Goal: Task Accomplishment & Management: Complete application form

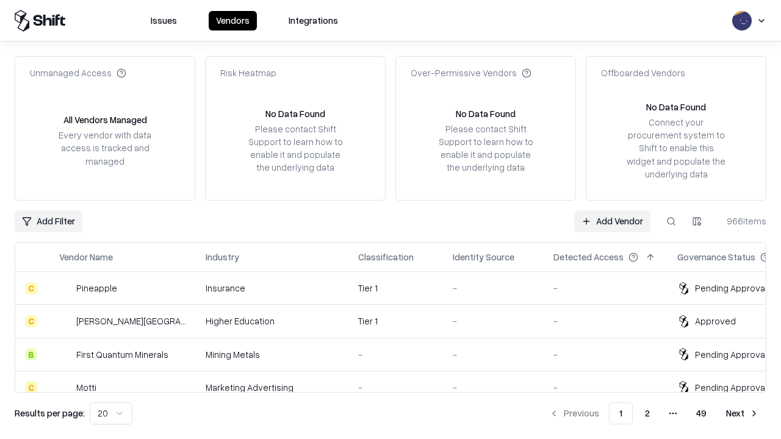
click at [612, 221] on link "Add Vendor" at bounding box center [612, 221] width 76 height 22
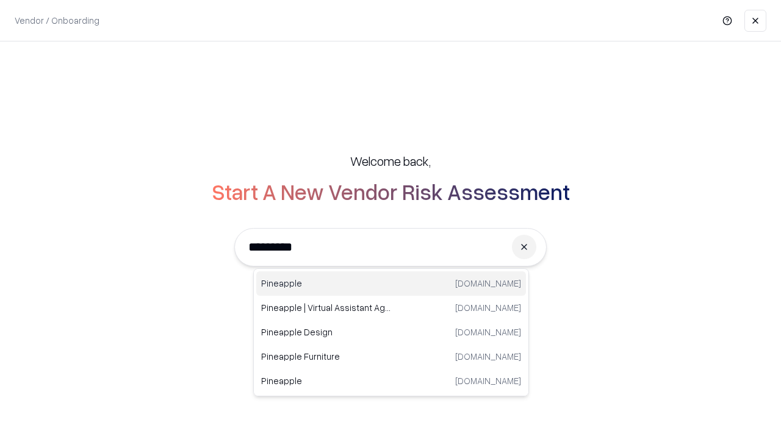
click at [391, 284] on div "Pineapple [DOMAIN_NAME]" at bounding box center [391, 283] width 270 height 24
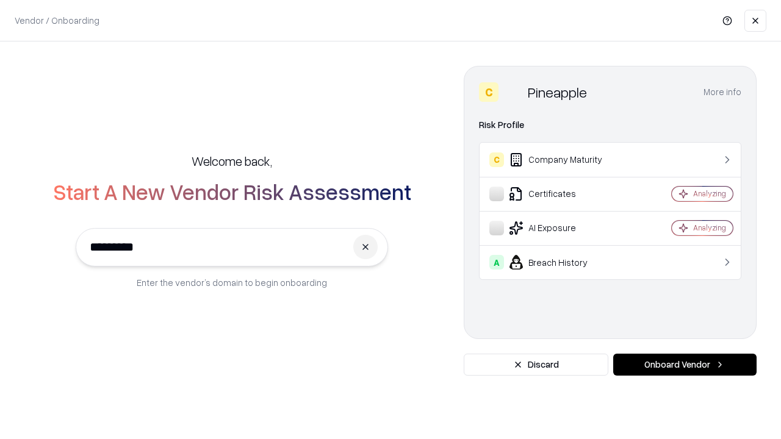
type input "*********"
click at [684, 365] on button "Onboard Vendor" at bounding box center [684, 365] width 143 height 22
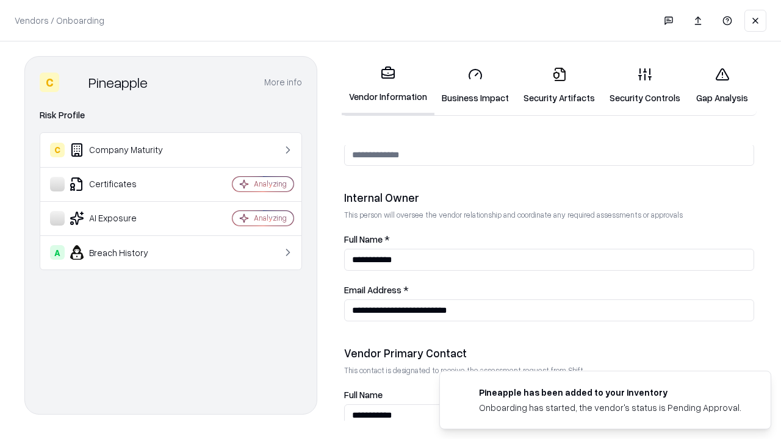
scroll to position [632, 0]
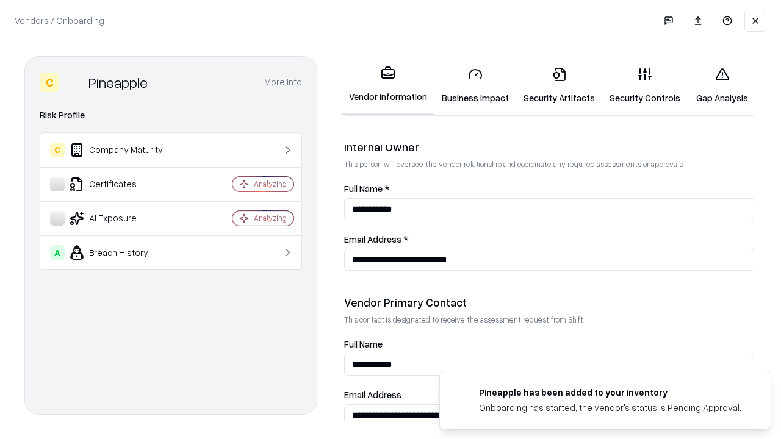
click at [559, 85] on link "Security Artifacts" at bounding box center [559, 85] width 86 height 57
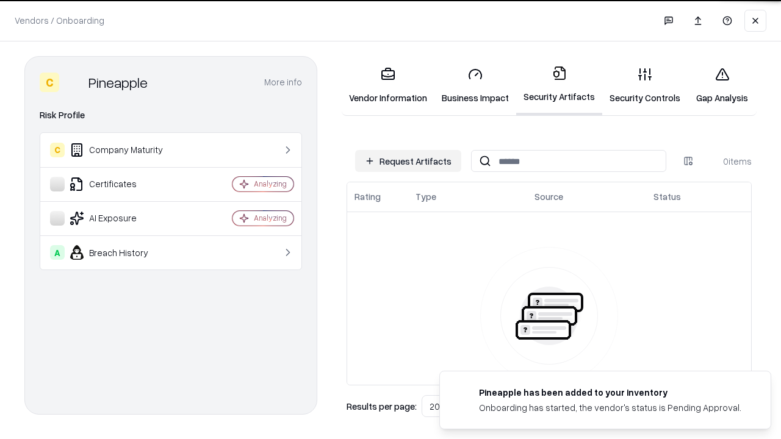
click at [408, 161] on button "Request Artifacts" at bounding box center [408, 161] width 106 height 22
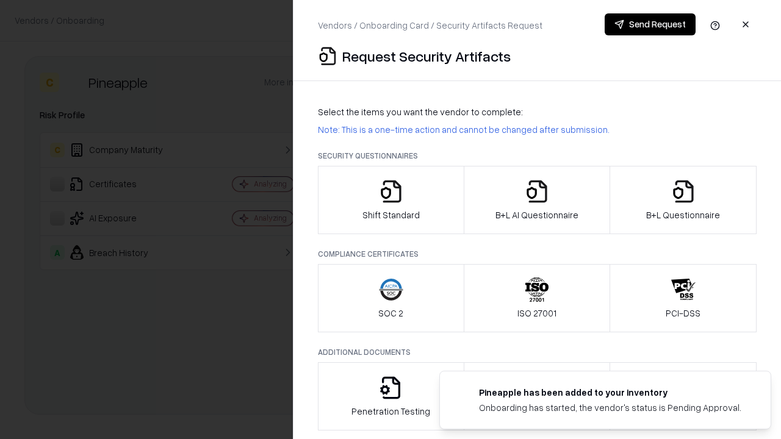
click at [683, 200] on icon "button" at bounding box center [683, 191] width 24 height 24
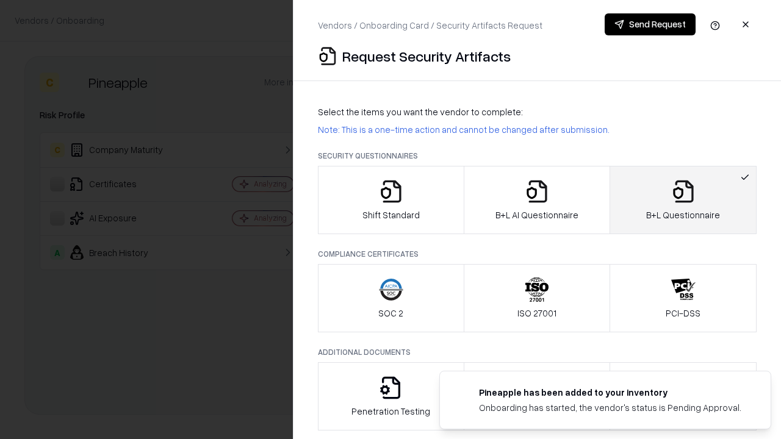
click at [536, 200] on icon "button" at bounding box center [537, 191] width 24 height 24
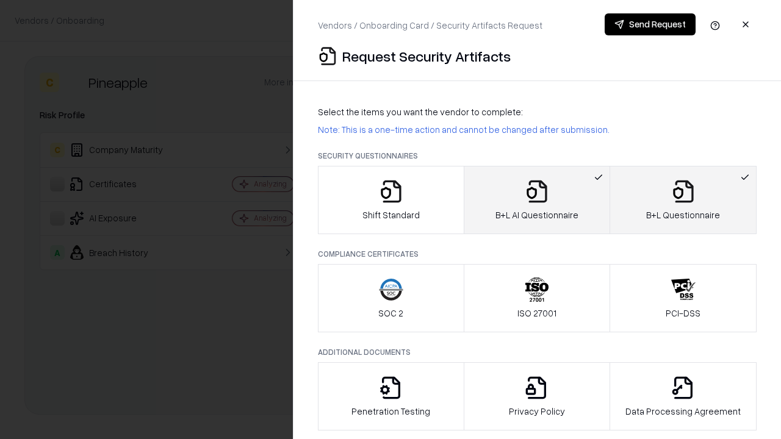
click at [650, 24] on button "Send Request" at bounding box center [649, 24] width 91 height 22
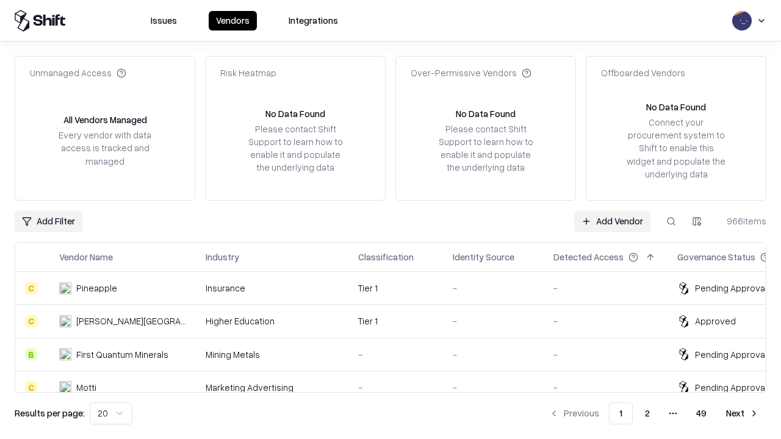
click at [671, 221] on button at bounding box center [671, 221] width 22 height 22
type input "*********"
click at [398, 288] on div "Tier 1" at bounding box center [395, 288] width 75 height 13
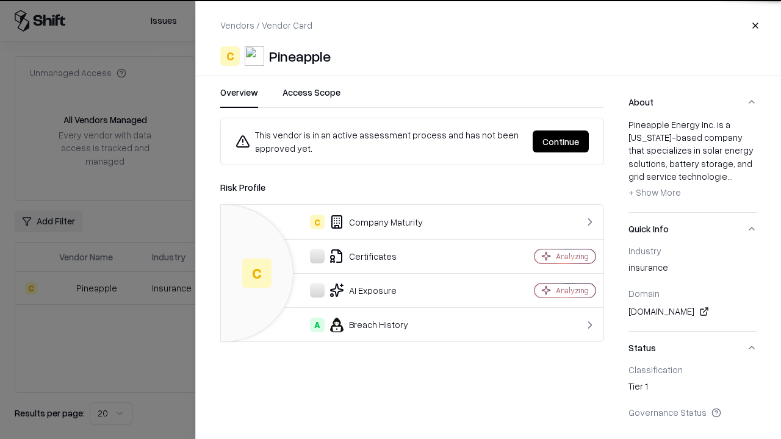
click at [561, 142] on button "Continue" at bounding box center [560, 142] width 56 height 22
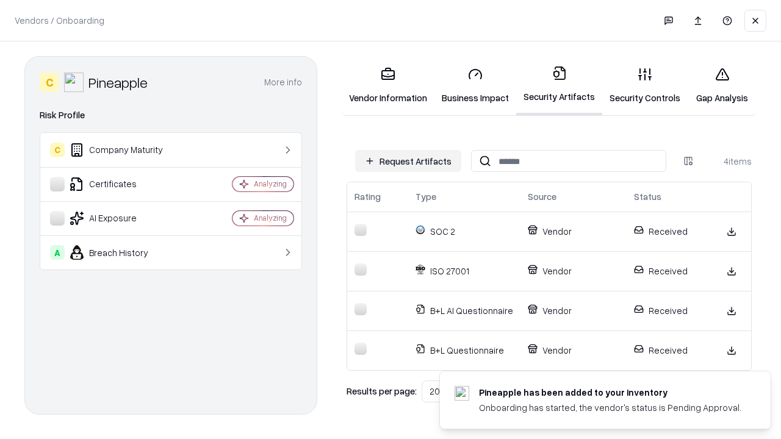
click at [722, 85] on link "Gap Analysis" at bounding box center [721, 85] width 69 height 57
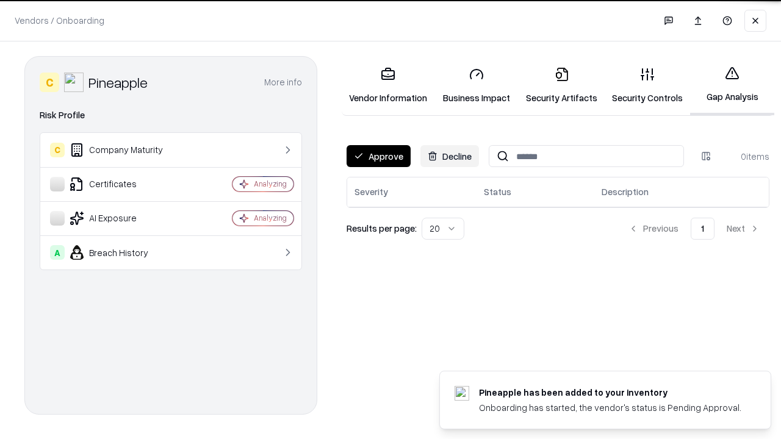
click at [378, 156] on button "Approve" at bounding box center [378, 156] width 64 height 22
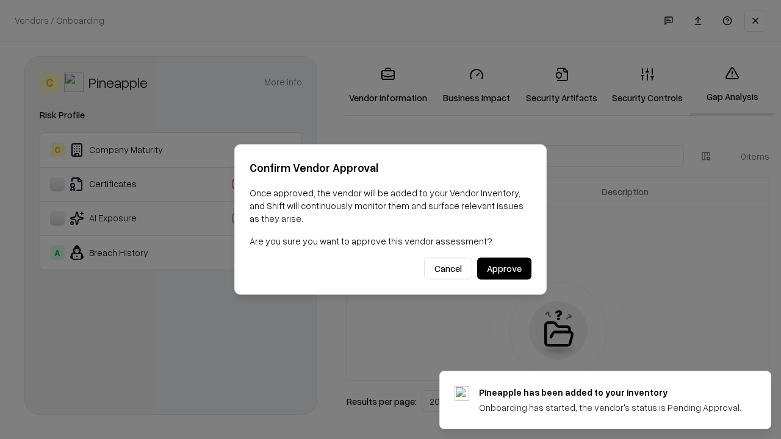
click at [504, 268] on button "Approve" at bounding box center [504, 269] width 54 height 22
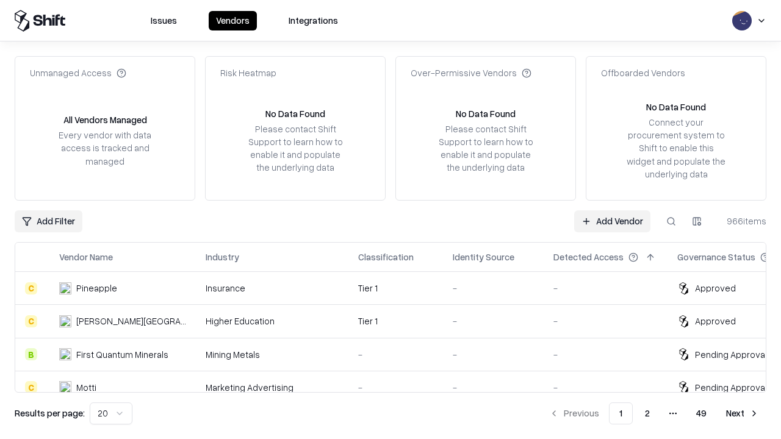
type input "*********"
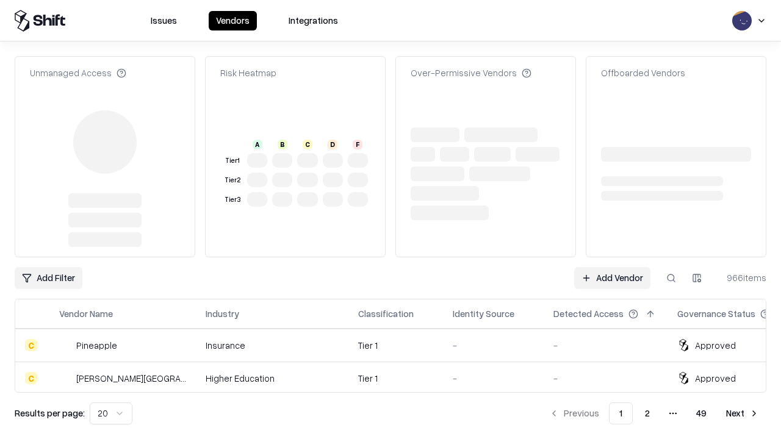
click at [612, 267] on link "Add Vendor" at bounding box center [612, 278] width 76 height 22
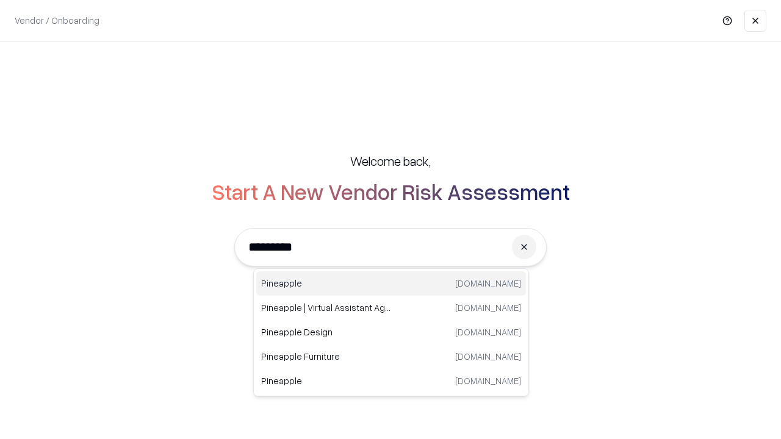
click at [391, 284] on div "Pineapple [DOMAIN_NAME]" at bounding box center [391, 283] width 270 height 24
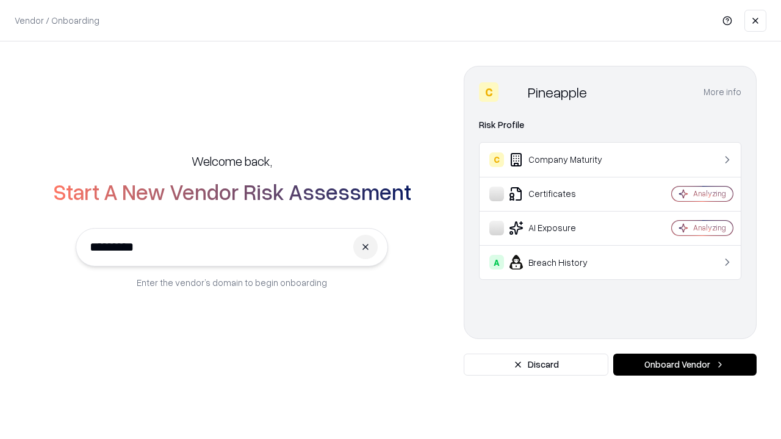
type input "*********"
click at [684, 365] on button "Onboard Vendor" at bounding box center [684, 365] width 143 height 22
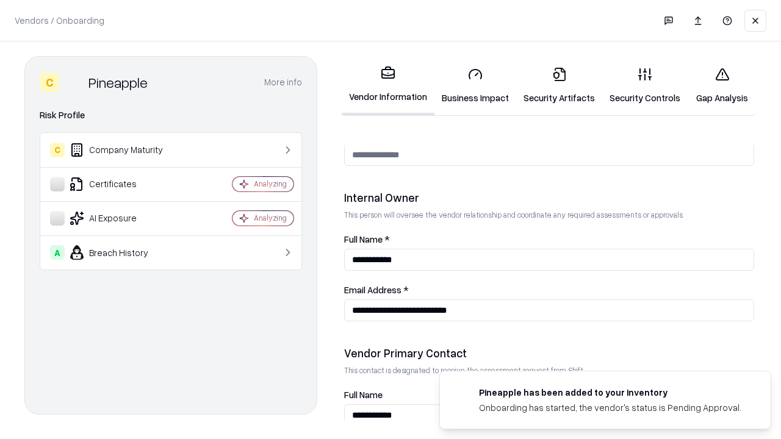
scroll to position [632, 0]
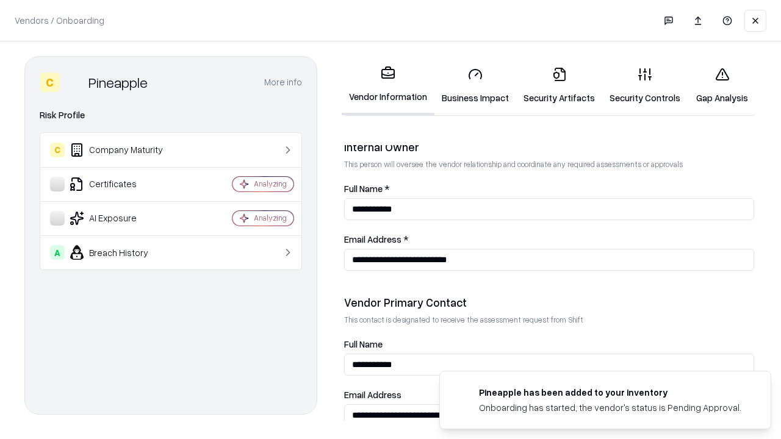
click at [722, 85] on link "Gap Analysis" at bounding box center [721, 85] width 69 height 57
